Goal: Check status: Check status

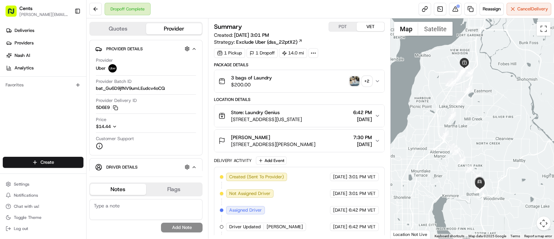
click at [376, 81] on icon "button" at bounding box center [378, 81] width 6 height 6
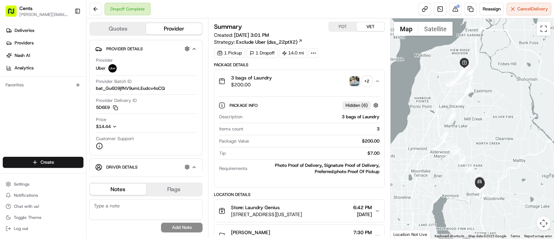
click at [355, 79] on img "button" at bounding box center [355, 81] width 10 height 10
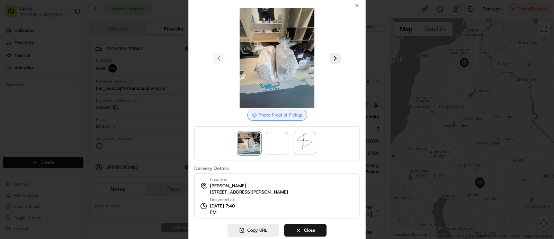
click at [287, 75] on img at bounding box center [277, 58] width 100 height 100
click at [274, 55] on img at bounding box center [277, 58] width 100 height 100
click at [275, 144] on img at bounding box center [277, 143] width 22 height 22
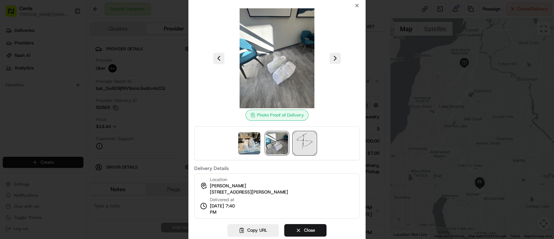
click at [307, 141] on img at bounding box center [305, 143] width 22 height 22
